Goal: Use online tool/utility: Utilize a website feature to perform a specific function

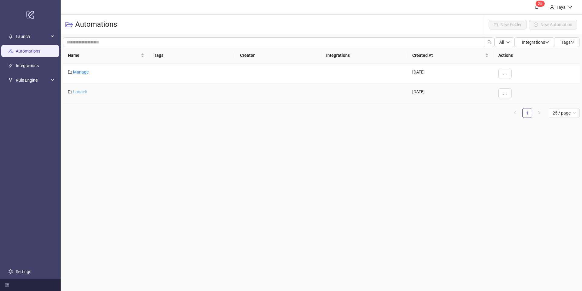
click at [81, 91] on link "Launch" at bounding box center [80, 91] width 14 height 5
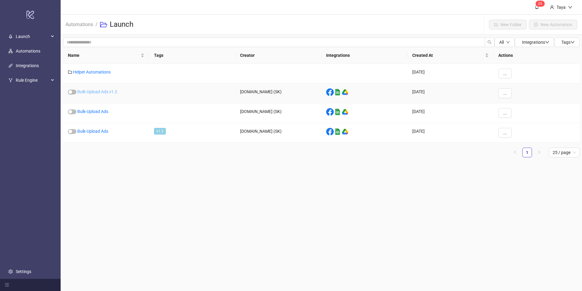
click at [106, 91] on link "Bulk-Upload Ads v1.2" at bounding box center [97, 91] width 40 height 5
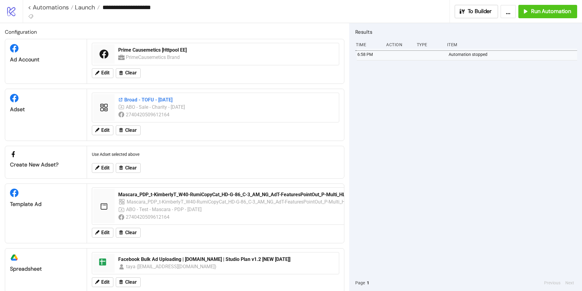
scroll to position [4, 0]
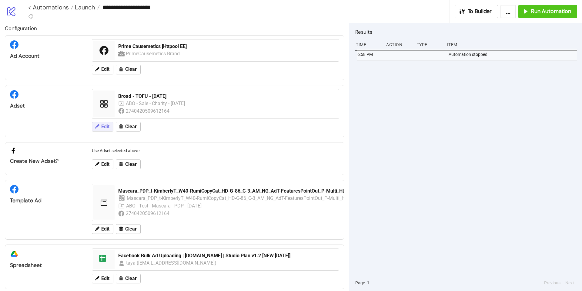
click at [97, 127] on icon at bounding box center [96, 125] width 5 height 5
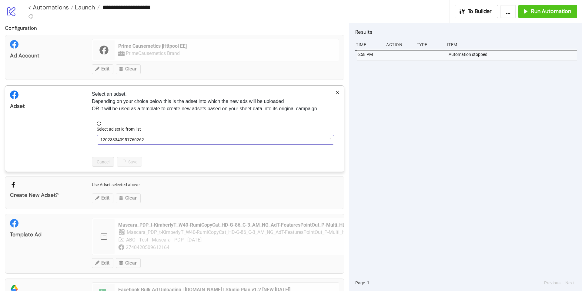
click at [156, 140] on span "120233340951760262" at bounding box center [215, 139] width 231 height 9
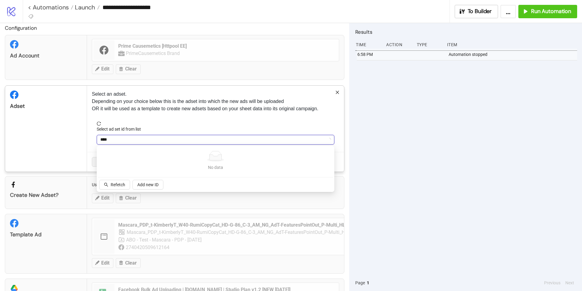
type input "*****"
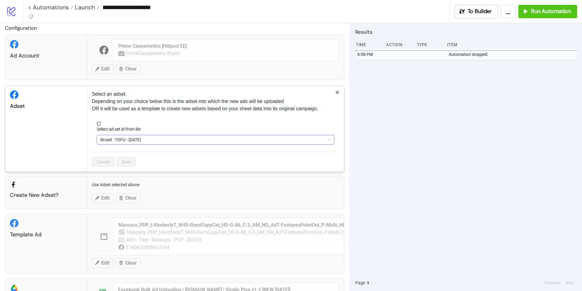
click at [107, 137] on span "Broad - TOFU - [DATE]" at bounding box center [215, 139] width 231 height 9
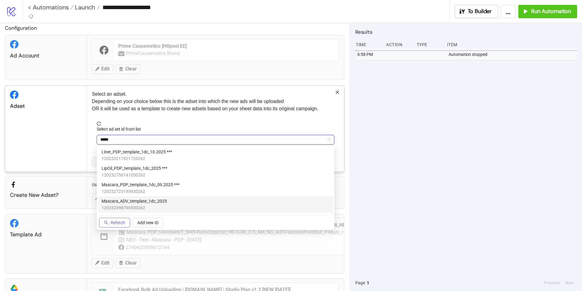
type input "*****"
click at [111, 224] on span "Refetch" at bounding box center [118, 222] width 15 height 5
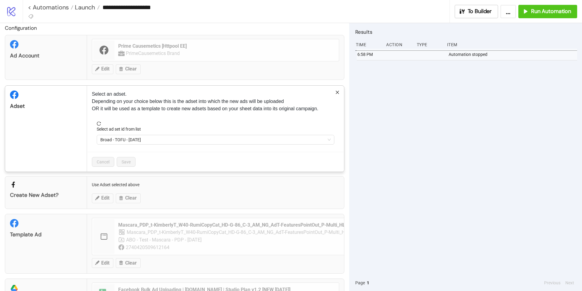
click at [119, 140] on span "Broad - TOFU - [DATE]" at bounding box center [215, 139] width 231 height 9
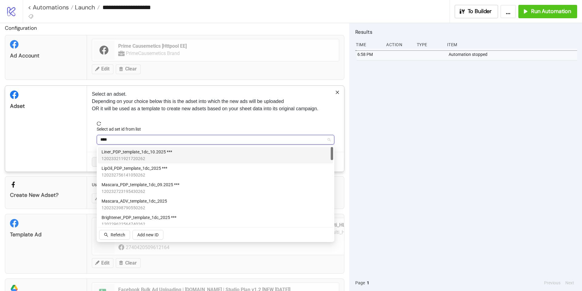
type input "*****"
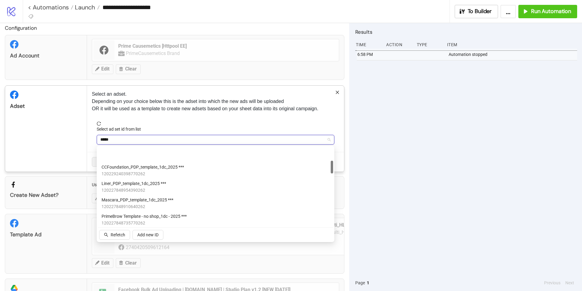
scroll to position [96, 0]
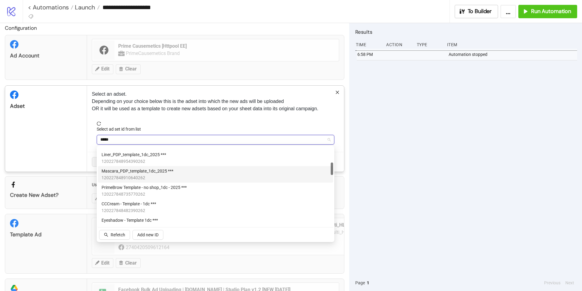
click at [142, 175] on span "120227848910640262" at bounding box center [138, 177] width 72 height 7
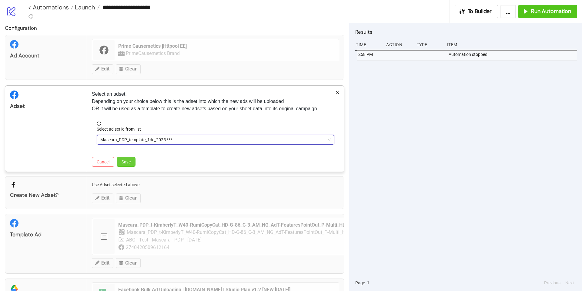
click at [124, 160] on span "Save" at bounding box center [126, 161] width 9 height 5
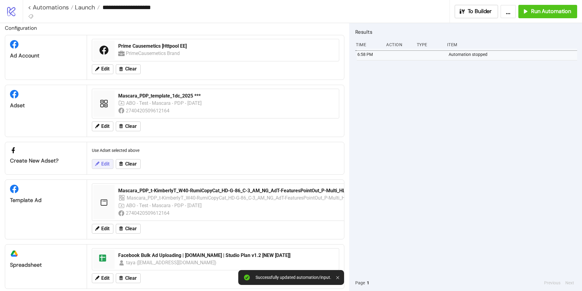
click at [99, 163] on icon at bounding box center [96, 163] width 5 height 5
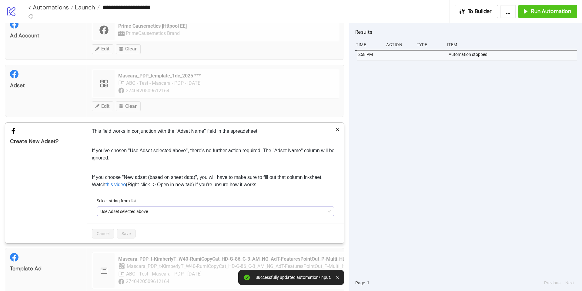
scroll to position [26, 0]
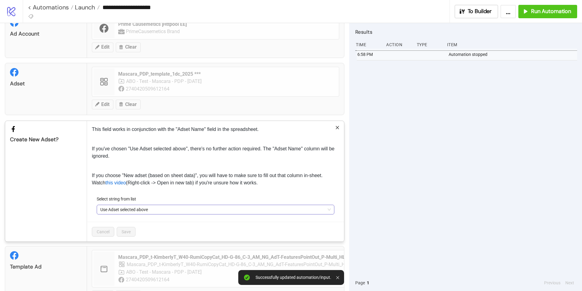
click at [190, 208] on span "Use Adset selected above" at bounding box center [215, 209] width 231 height 9
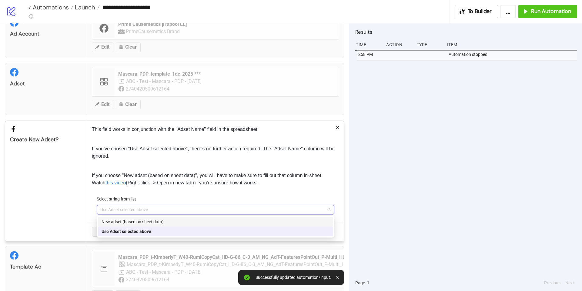
click at [153, 222] on div "New adset (based on sheet data)" at bounding box center [216, 221] width 228 height 7
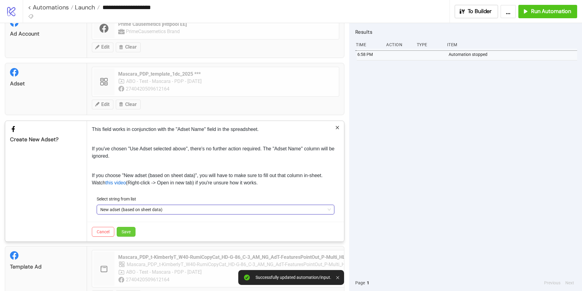
click at [125, 231] on span "Save" at bounding box center [126, 231] width 9 height 5
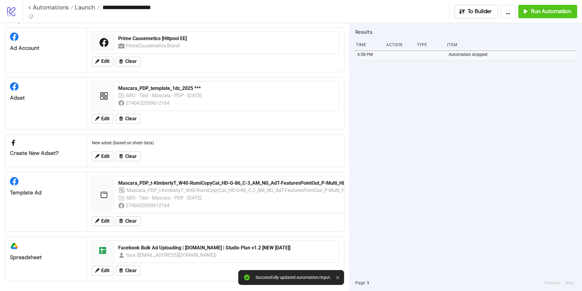
scroll to position [0, 0]
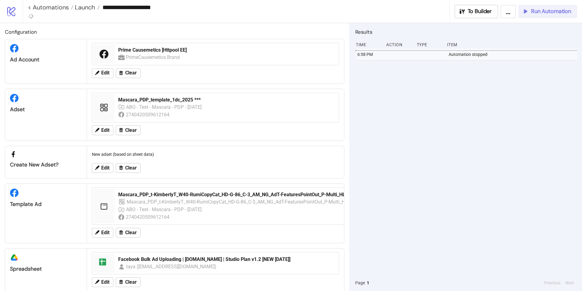
click at [547, 14] on span "Run Automation" at bounding box center [552, 11] width 40 height 7
